Goal: Task Accomplishment & Management: Manage account settings

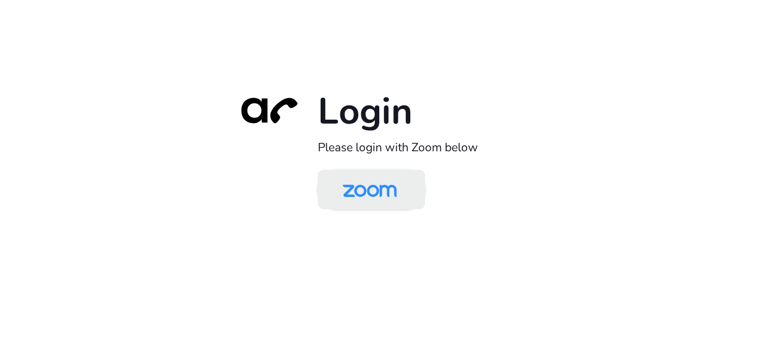
click at [358, 197] on img at bounding box center [370, 190] width 78 height 37
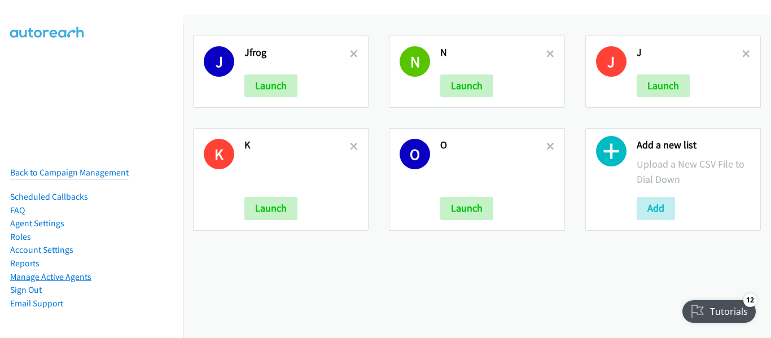
click at [73, 272] on link "Manage Active Agents" at bounding box center [50, 277] width 81 height 11
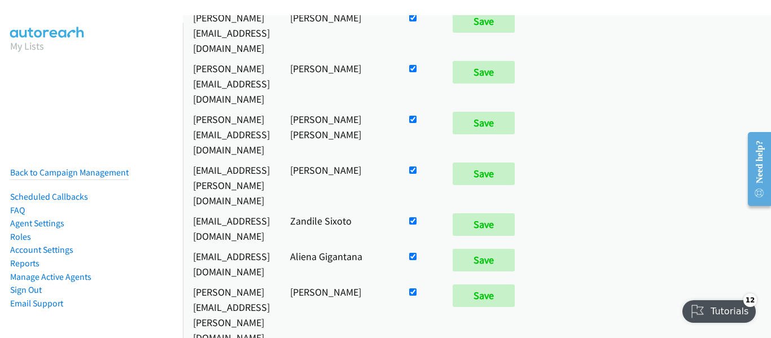
scroll to position [960, 0]
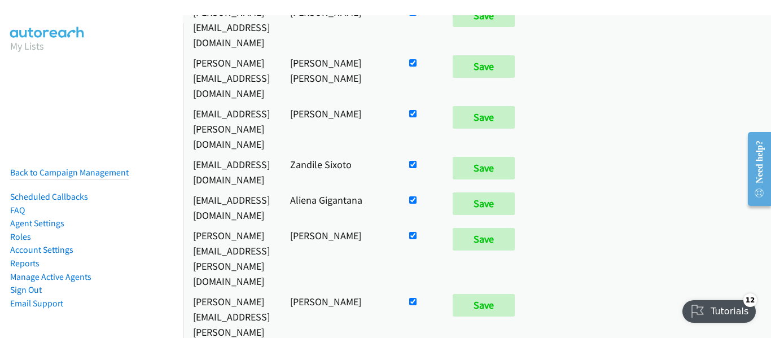
checkbox input "false"
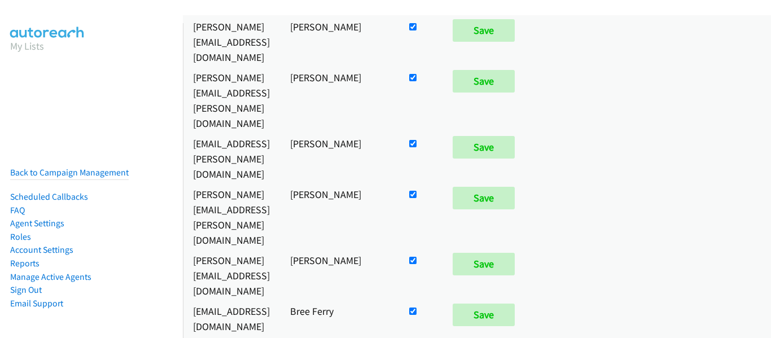
scroll to position [5509, 0]
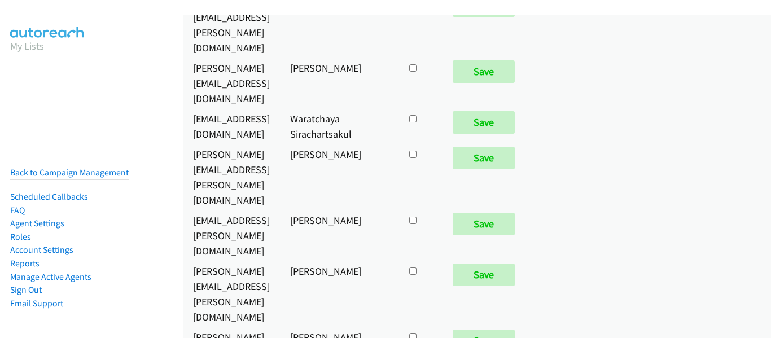
checkbox input "true"
